Goal: Task Accomplishment & Management: Manage account settings

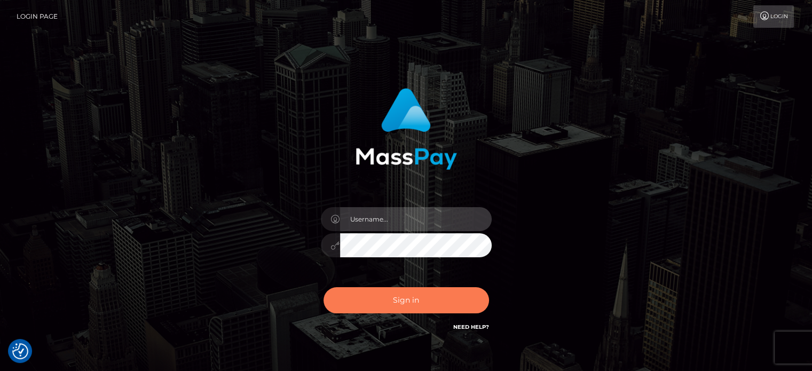
type input "[PERSON_NAME].ace"
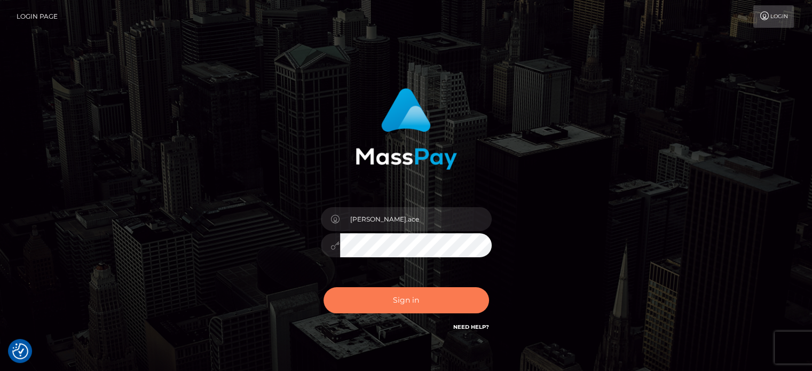
click at [388, 301] on button "Sign in" at bounding box center [407, 300] width 166 height 26
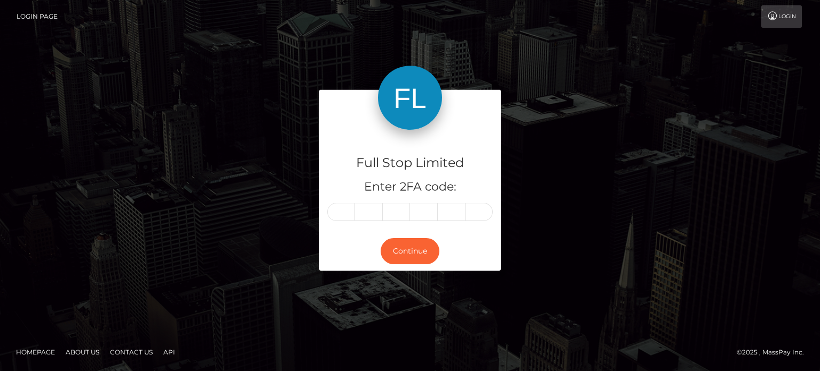
click at [344, 215] on input "text" at bounding box center [341, 212] width 28 height 18
type input "7"
type input "2"
type input "0"
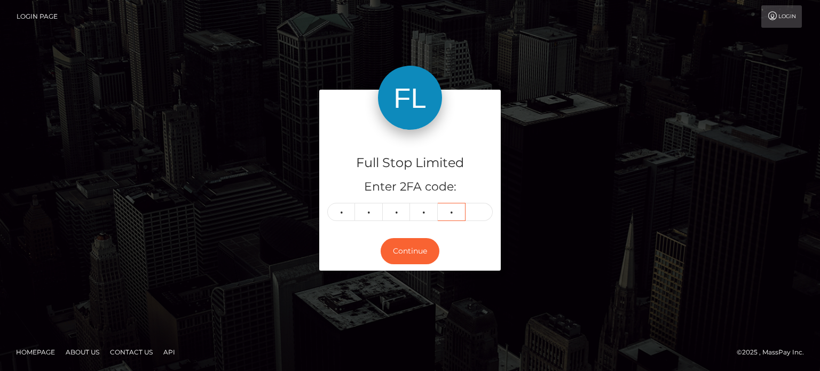
type input "7"
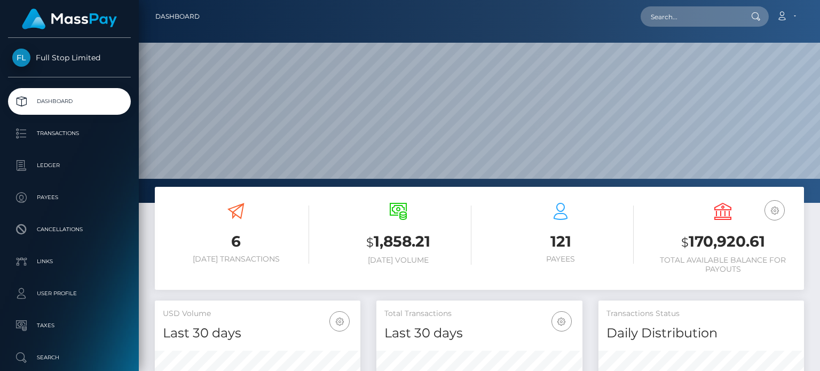
scroll to position [189, 205]
drag, startPoint x: 690, startPoint y: 242, endPoint x: 764, endPoint y: 240, distance: 74.3
click at [764, 240] on h3 "$ 170,920.61" at bounding box center [723, 242] width 146 height 22
copy h3 "170,920.61"
